Goal: Obtain resource: Download file/media

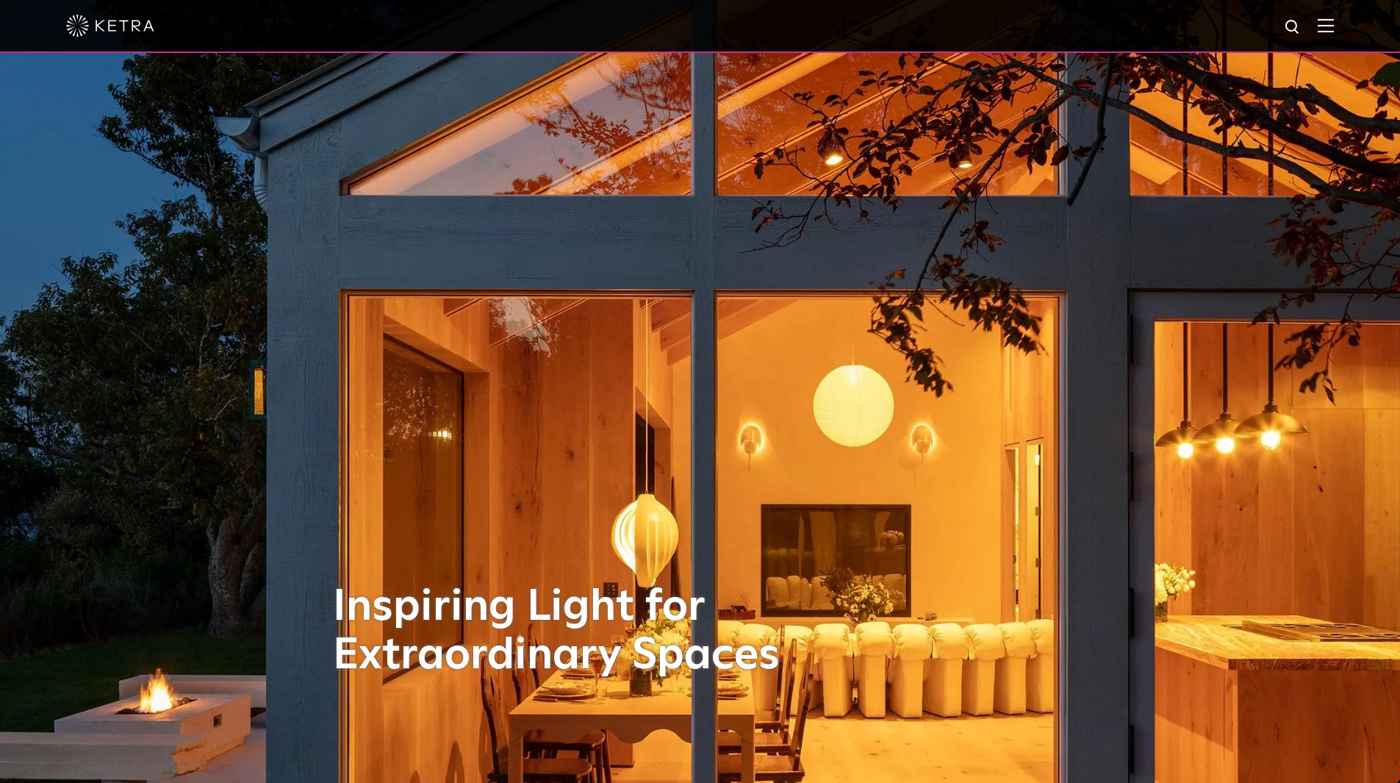
click at [1329, 36] on div at bounding box center [700, 25] width 1268 height 51
click at [1331, 32] on img at bounding box center [1326, 25] width 16 height 14
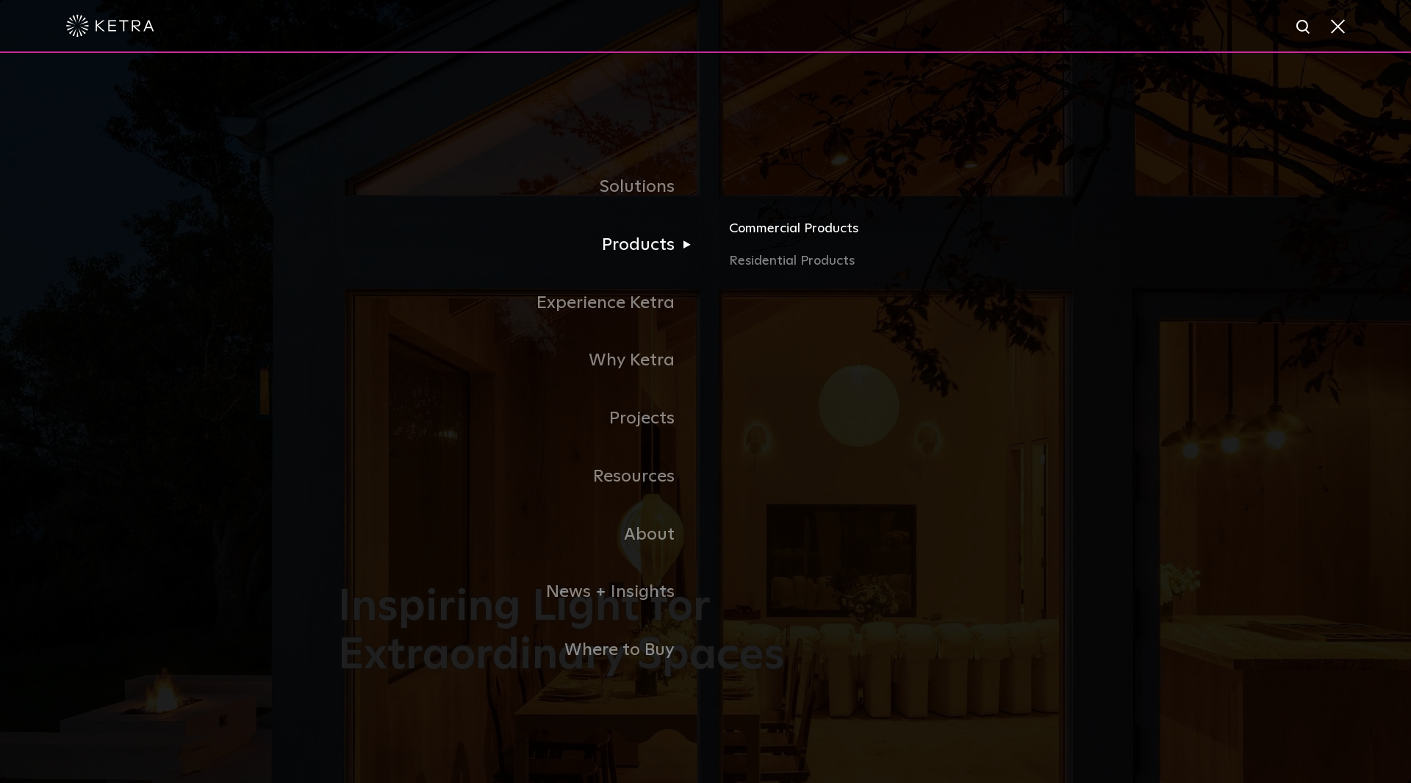
click at [783, 240] on link "Commercial Products" at bounding box center [901, 234] width 344 height 32
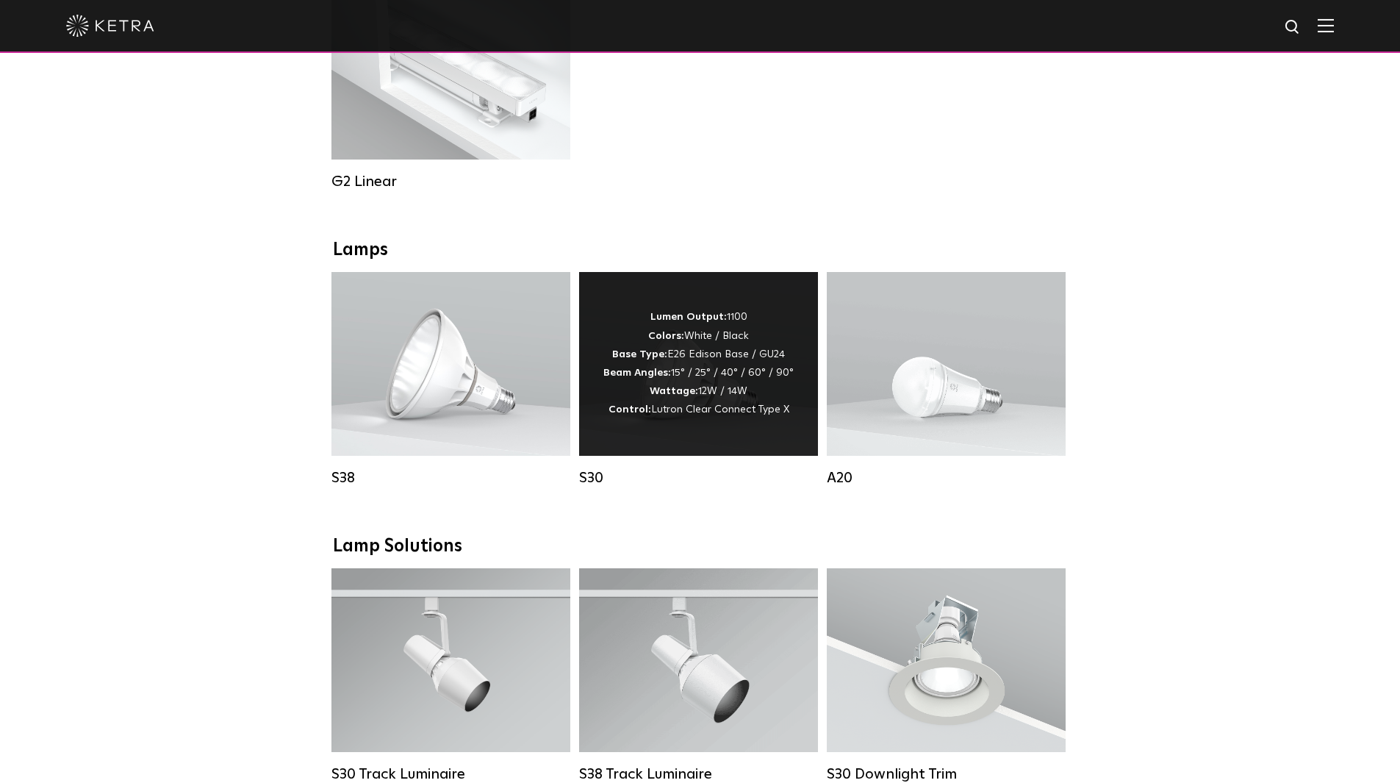
scroll to position [882, 0]
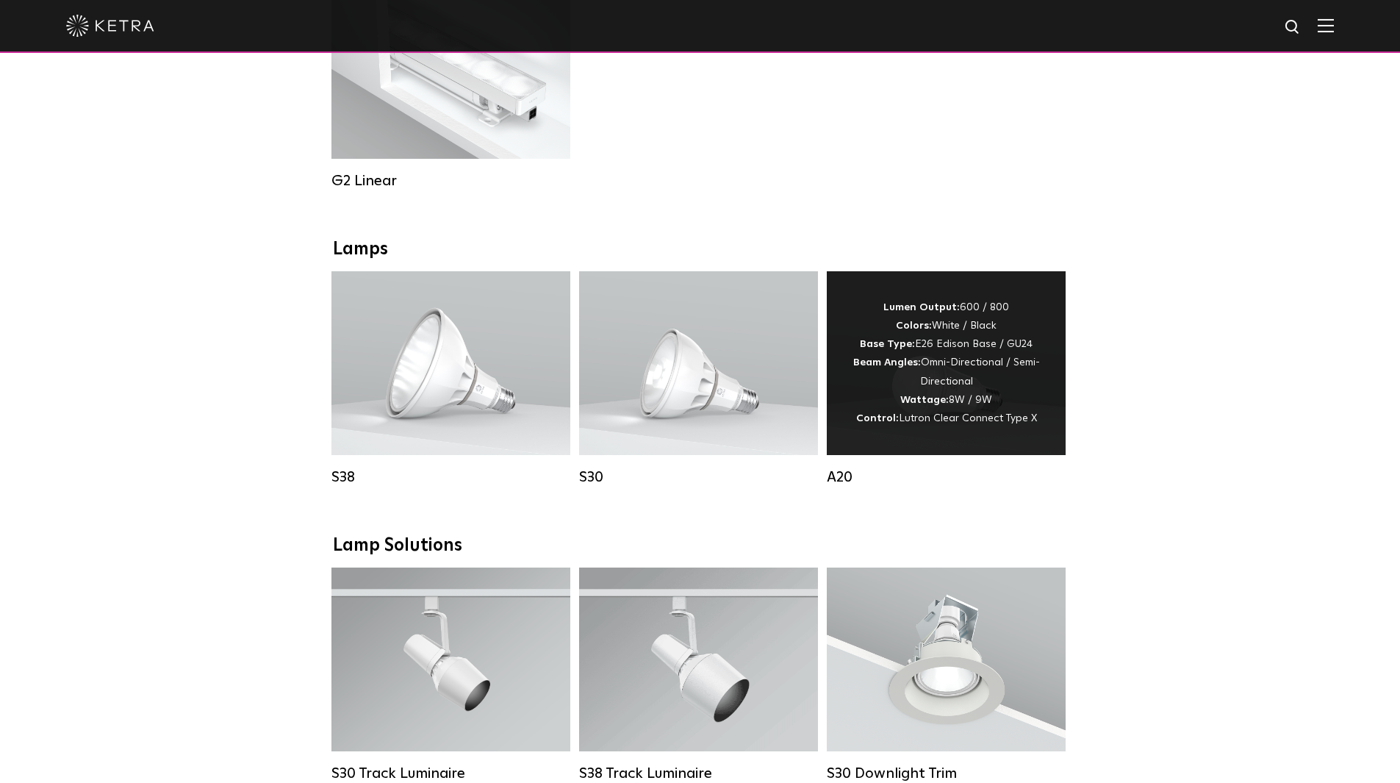
click at [878, 387] on div "Lumen Output: 600 / 800 Colors: White / Black Base Type: E26 Edison Base / GU24…" at bounding box center [946, 362] width 195 height 129
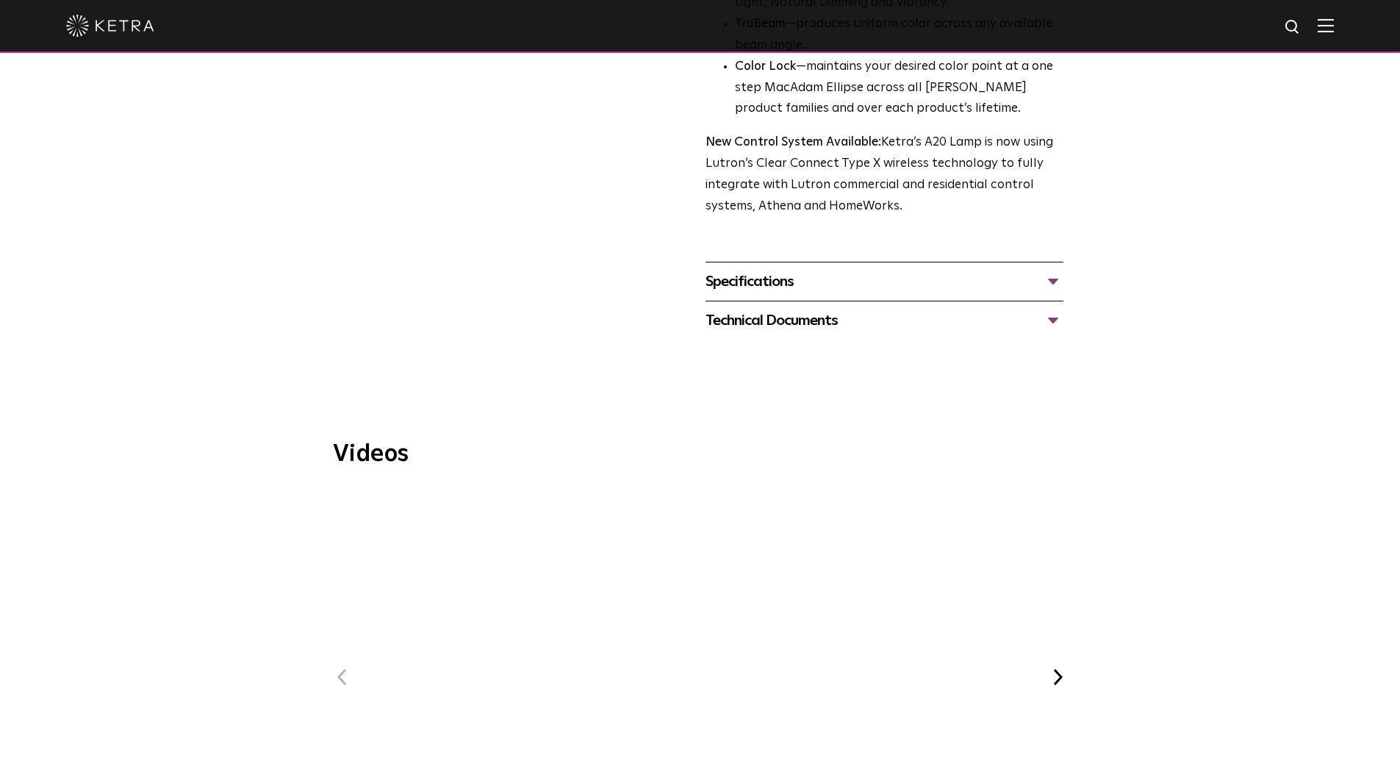
scroll to position [570, 0]
click at [859, 271] on div "Specifications" at bounding box center [885, 283] width 358 height 24
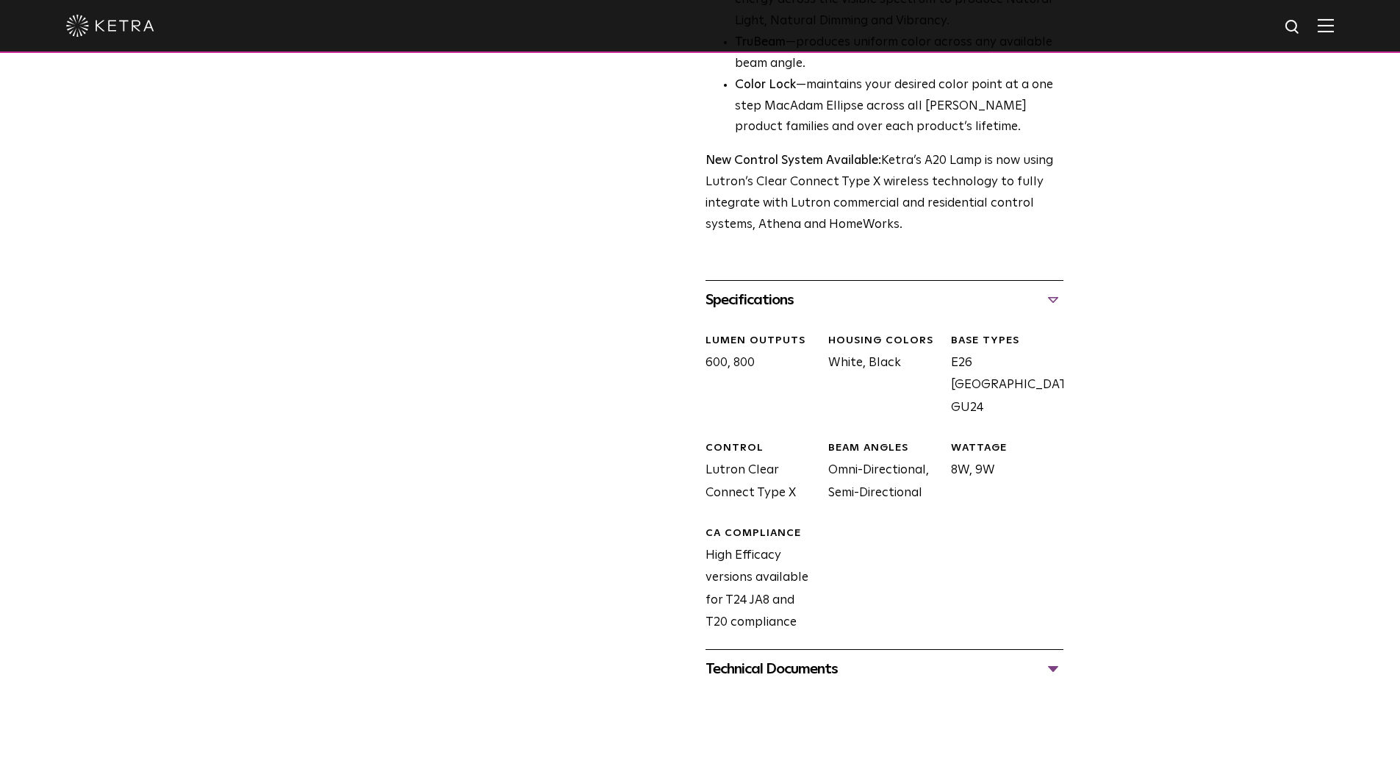
scroll to position [717, 0]
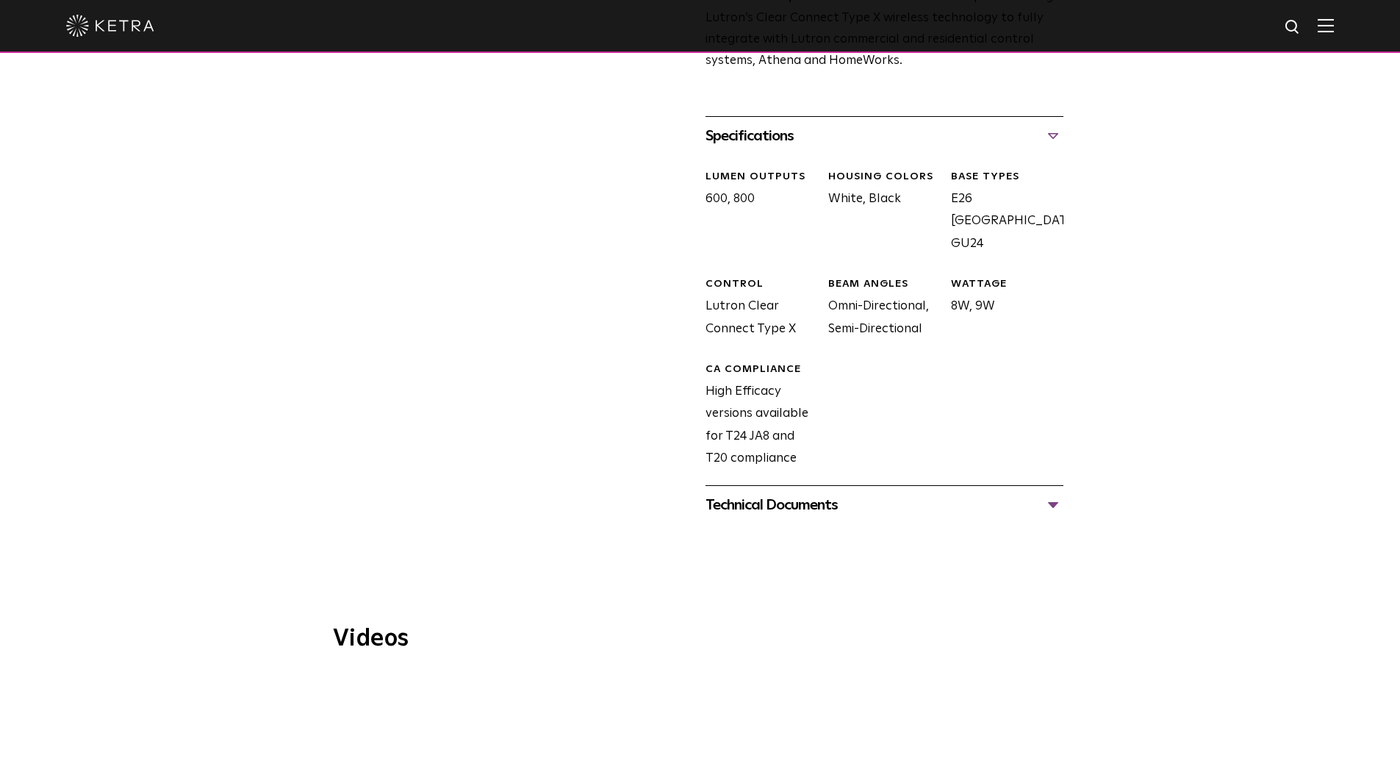
click at [834, 493] on div "Technical Documents" at bounding box center [885, 505] width 358 height 24
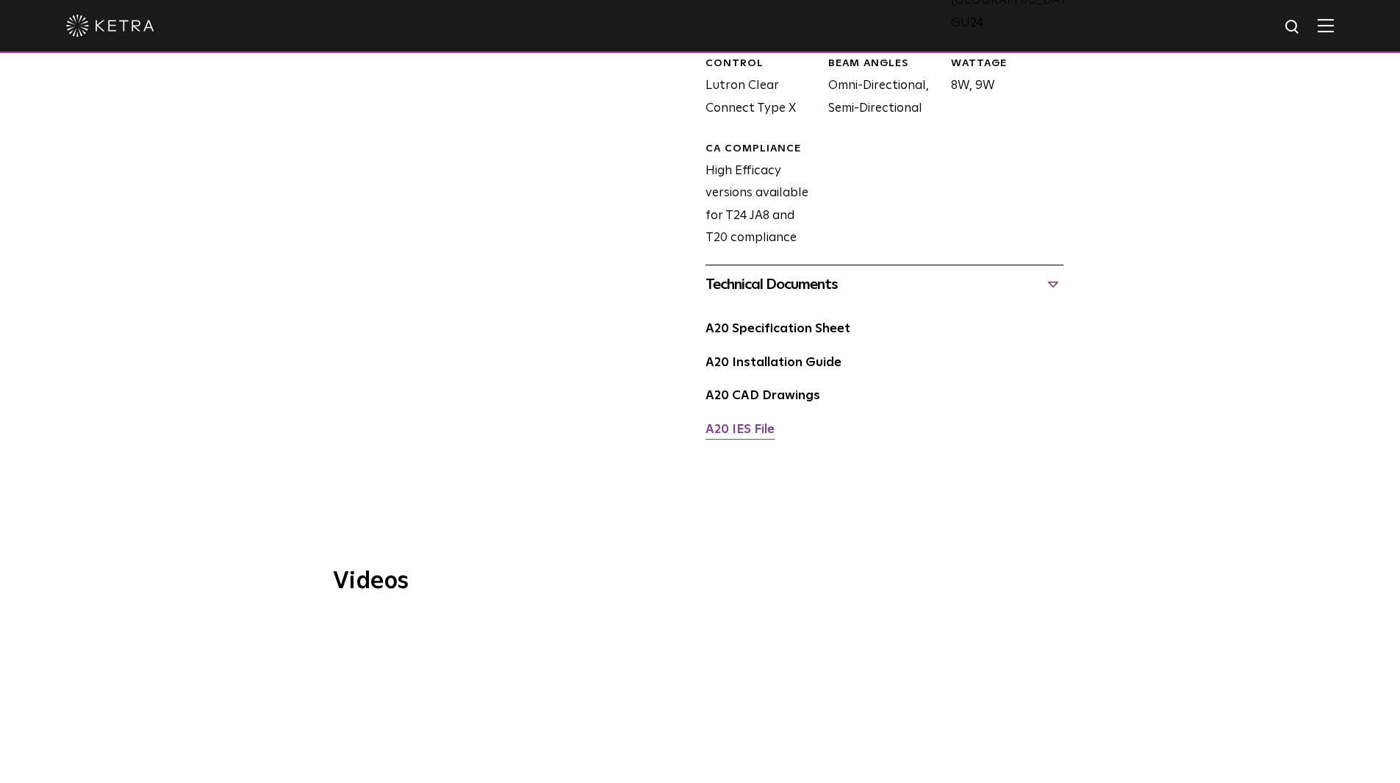
click at [752, 423] on link "A20 IES File" at bounding box center [740, 429] width 69 height 12
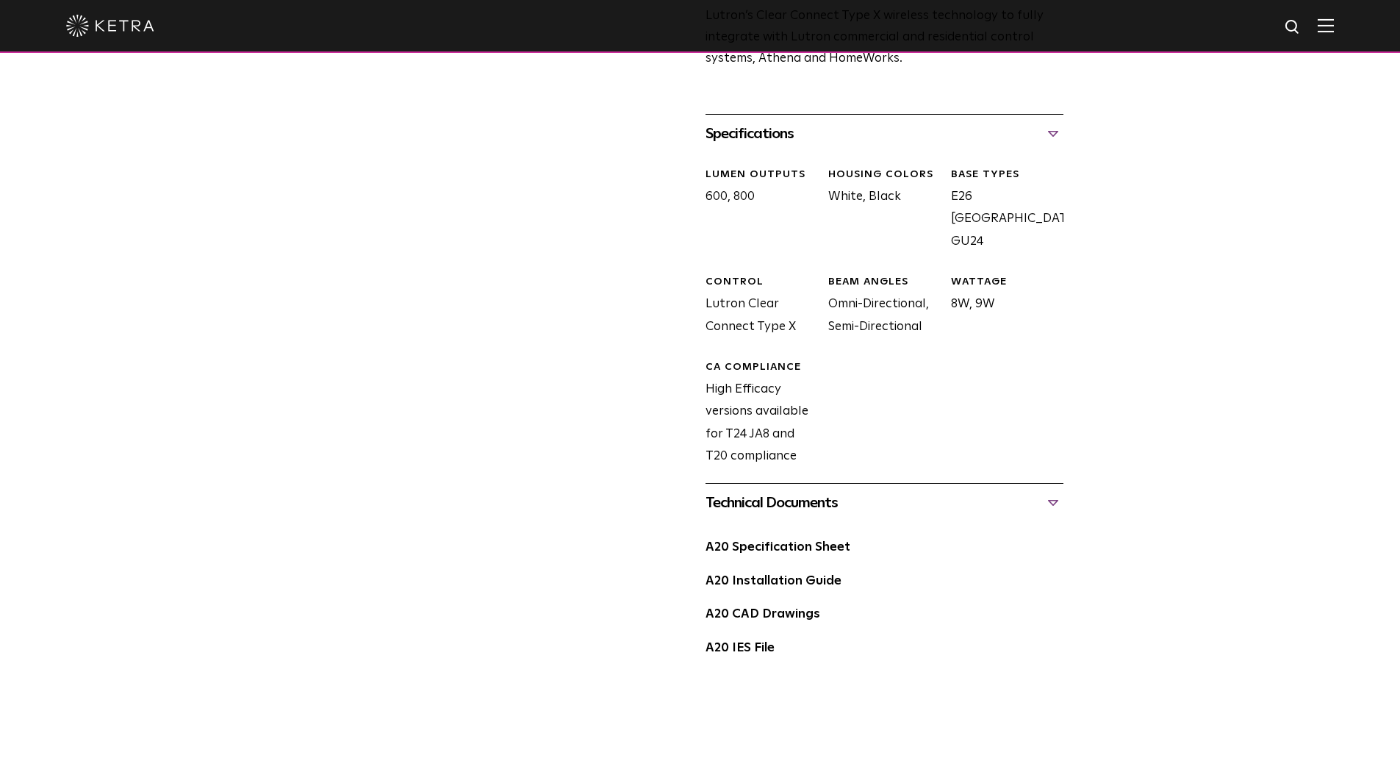
scroll to position [570, 0]
